Goal: Check status: Check status

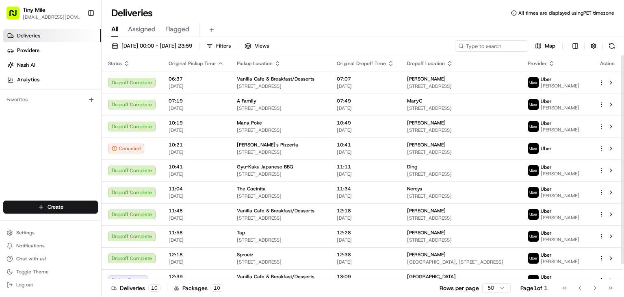
click at [217, 62] on icon "button" at bounding box center [220, 63] width 7 height 7
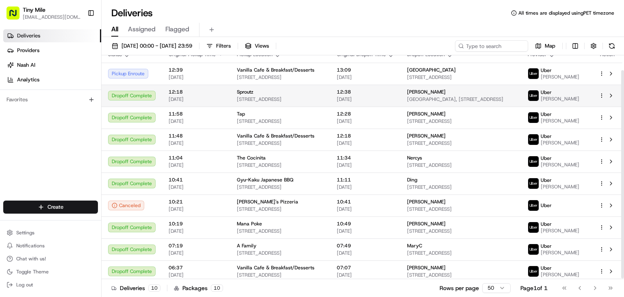
scroll to position [16, 0]
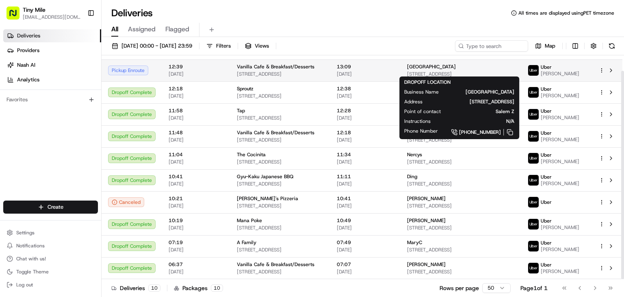
click at [437, 67] on div "[GEOGRAPHIC_DATA]" at bounding box center [461, 66] width 108 height 7
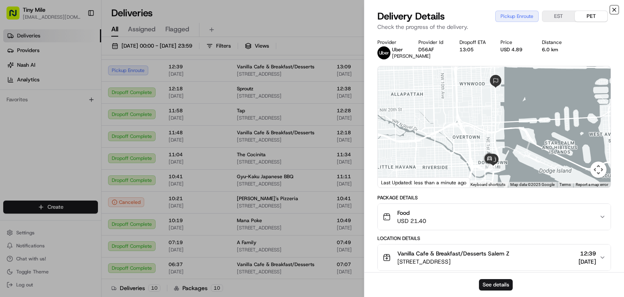
click at [614, 11] on icon "button" at bounding box center [614, 10] width 7 height 7
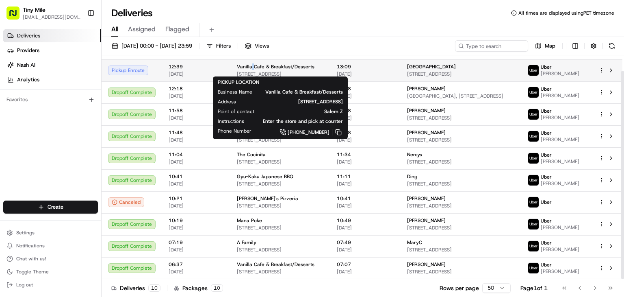
drag, startPoint x: 251, startPoint y: 61, endPoint x: 250, endPoint y: 66, distance: 4.9
click at [250, 66] on span "Vanilla Cafe & Breakfast/Desserts" at bounding box center [276, 66] width 78 height 7
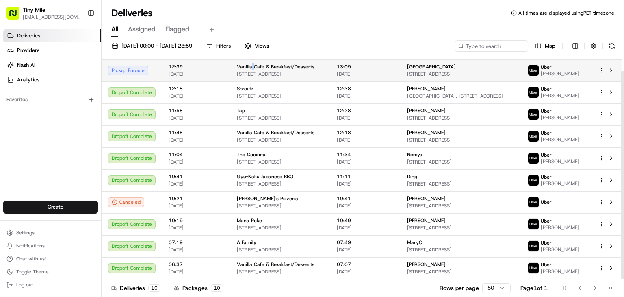
click at [250, 65] on span "Vanilla Cafe & Breakfast/Desserts" at bounding box center [276, 66] width 78 height 7
click at [232, 67] on td "Vanilla Cafe & Breakfast/Desserts [STREET_ADDRESS]" at bounding box center [280, 70] width 100 height 22
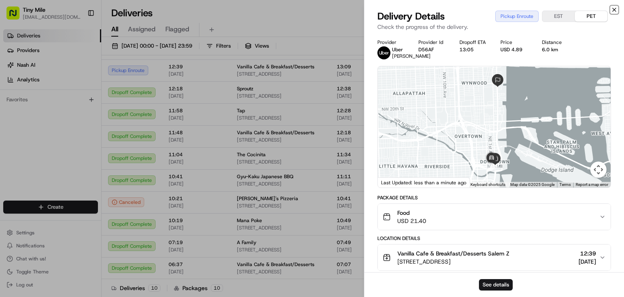
click at [616, 7] on icon "button" at bounding box center [614, 10] width 7 height 7
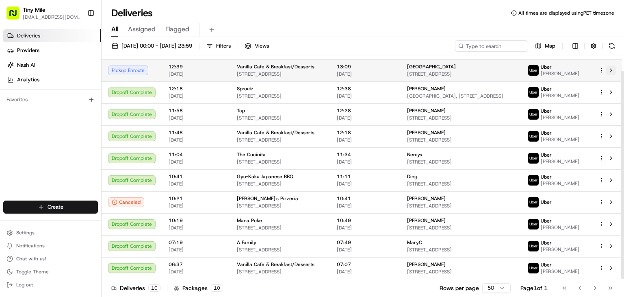
click at [610, 67] on button at bounding box center [611, 70] width 10 height 10
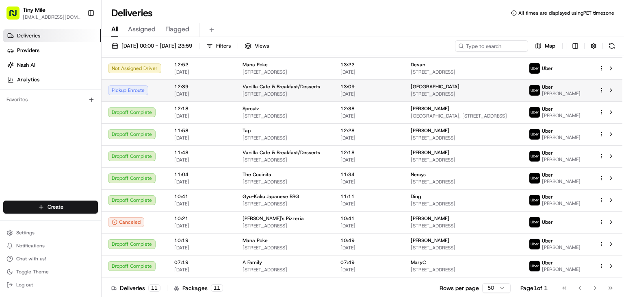
scroll to position [0, 0]
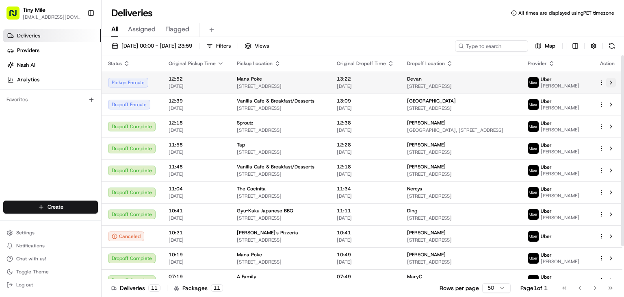
click at [611, 82] on button at bounding box center [611, 83] width 10 height 10
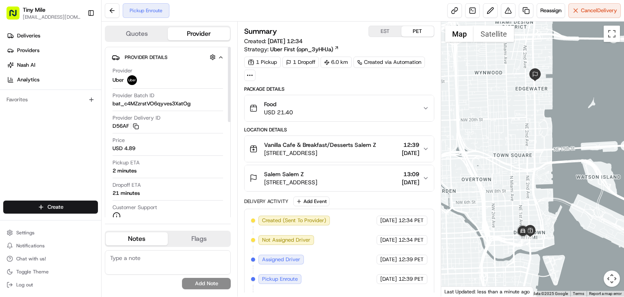
scroll to position [41, 0]
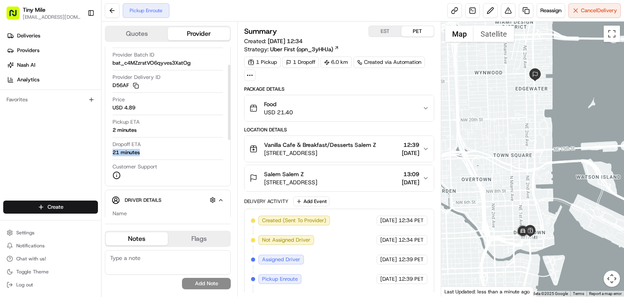
drag, startPoint x: 141, startPoint y: 152, endPoint x: 109, endPoint y: 152, distance: 32.5
click at [109, 152] on div "Provider Details Hidden ( 1 ) Provider Uber Provider Batch ID bat_c4MZzrstVO6qy…" at bounding box center [168, 96] width 126 height 180
click at [137, 146] on span "Dropoff ETA" at bounding box center [127, 144] width 28 height 7
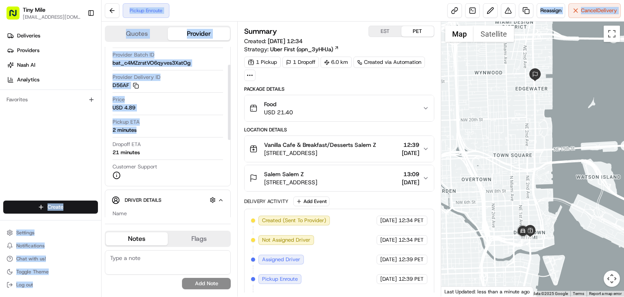
drag, startPoint x: 137, startPoint y: 128, endPoint x: 98, endPoint y: 127, distance: 39.0
click at [98, 127] on div "Tiny Mile keylyeunice15@gmail.com Toggle Sidebar Deliveries Providers Nash AI A…" at bounding box center [312, 148] width 624 height 297
click at [139, 126] on div "Pickup ETA 2 minutes" at bounding box center [168, 125] width 111 height 15
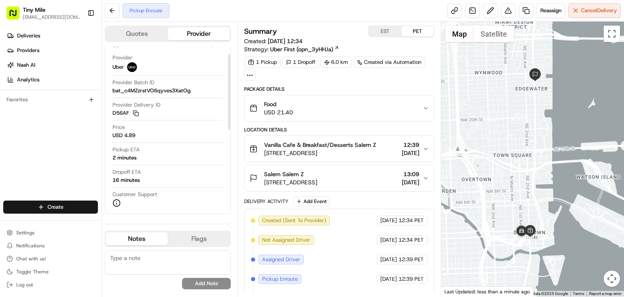
scroll to position [13, 0]
click at [302, 179] on span "[STREET_ADDRESS]" at bounding box center [290, 182] width 53 height 8
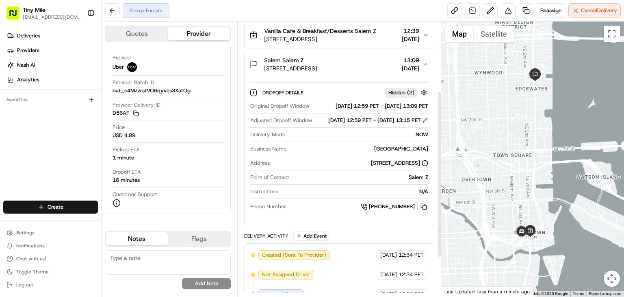
scroll to position [122, 0]
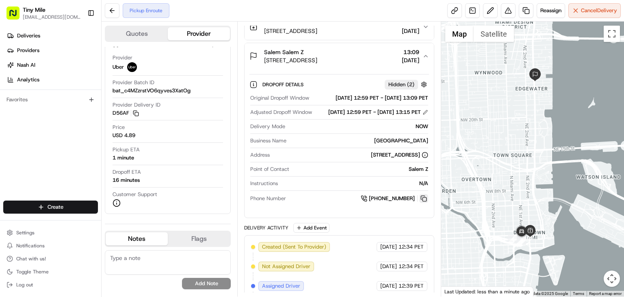
click at [423, 203] on button at bounding box center [423, 198] width 9 height 9
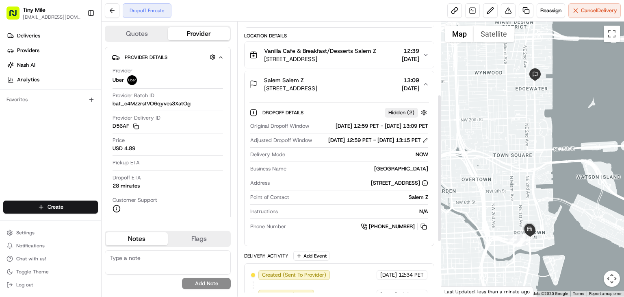
scroll to position [74, 0]
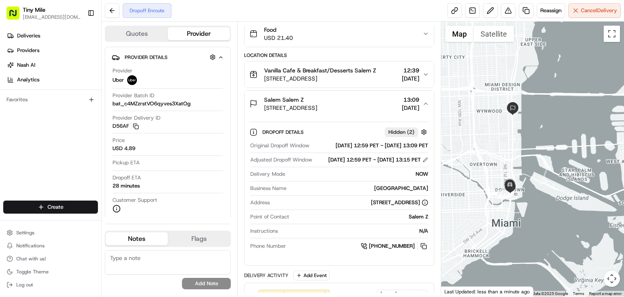
drag, startPoint x: 473, startPoint y: 132, endPoint x: 496, endPoint y: 135, distance: 23.1
click at [496, 135] on div at bounding box center [532, 159] width 183 height 275
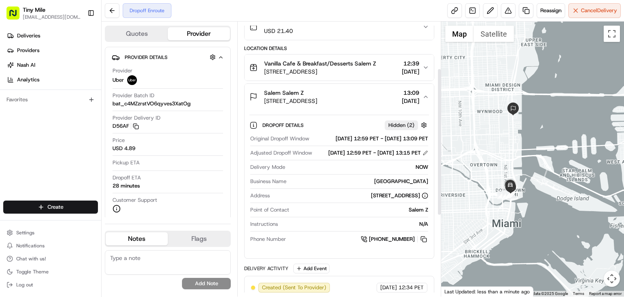
scroll to position [122, 0]
